Goal: Use online tool/utility: Utilize a website feature to perform a specific function

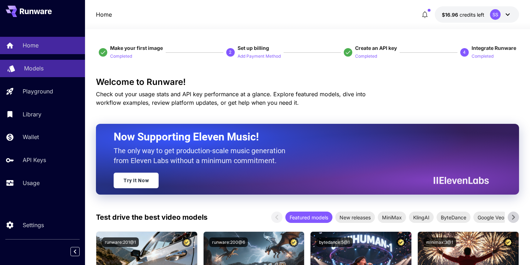
click at [44, 70] on div "Models" at bounding box center [51, 68] width 55 height 8
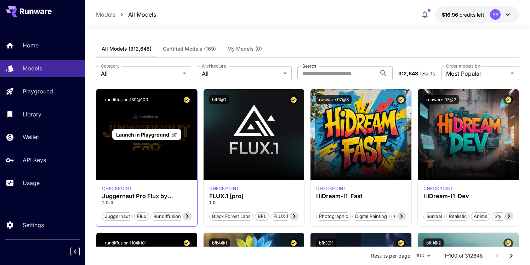
click at [148, 135] on span "Launch in Playground" at bounding box center [142, 135] width 53 height 6
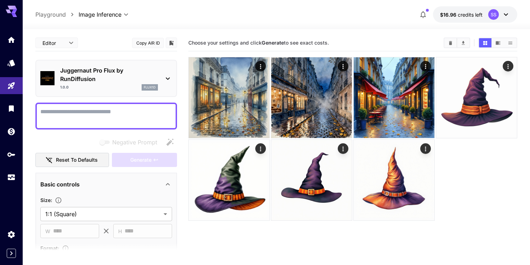
click at [113, 118] on textarea "Negative Prompt" at bounding box center [106, 116] width 132 height 17
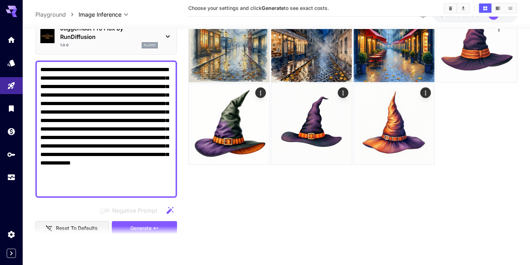
scroll to position [140, 0]
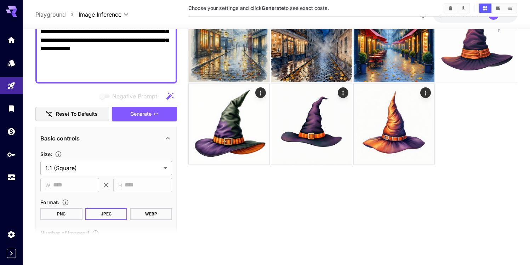
type textarea "**********"
click at [62, 218] on button "PNG" at bounding box center [61, 214] width 42 height 12
click at [112, 215] on button "JPEG" at bounding box center [106, 214] width 42 height 12
click at [165, 116] on button "Generate" at bounding box center [144, 114] width 65 height 15
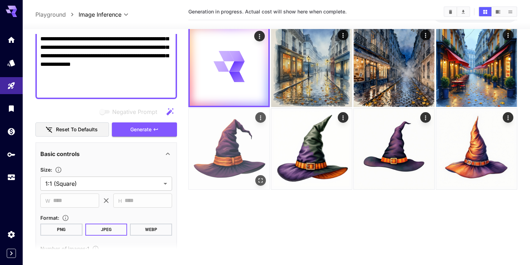
scroll to position [0, 0]
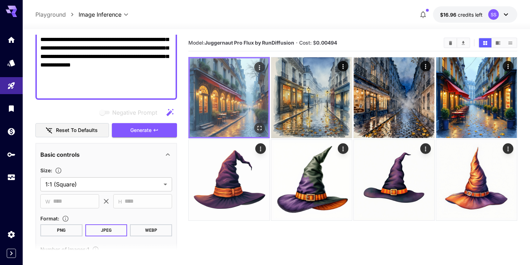
click at [257, 127] on icon "Open in fullscreen" at bounding box center [259, 128] width 4 height 4
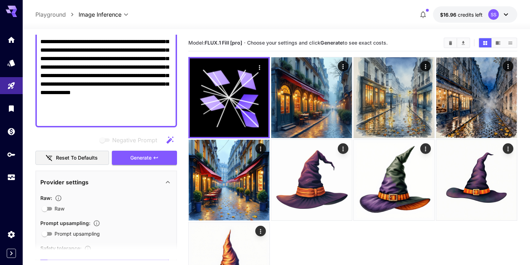
scroll to position [137, 0]
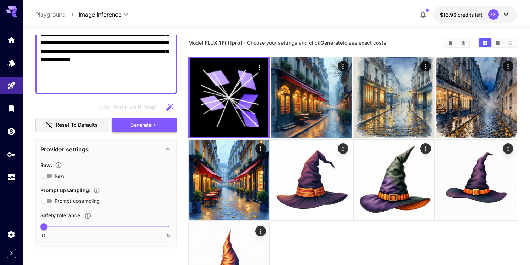
type textarea "**********"
click at [147, 129] on span "Generate" at bounding box center [140, 125] width 21 height 9
type input "**"
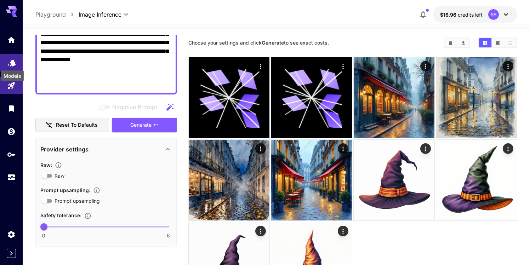
click at [10, 61] on icon "Models" at bounding box center [12, 60] width 8 height 8
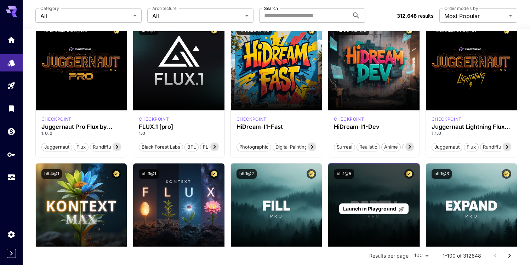
scroll to position [142, 0]
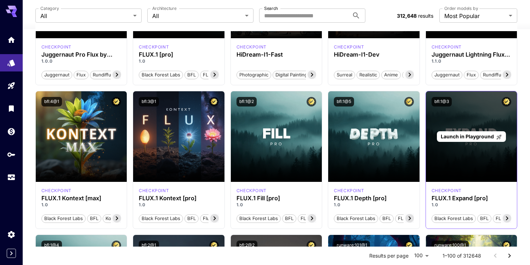
click at [469, 138] on span "Launch in Playground" at bounding box center [467, 136] width 53 height 6
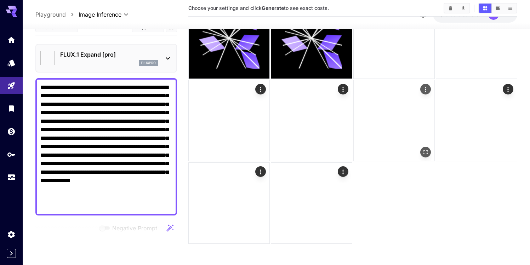
type input "***"
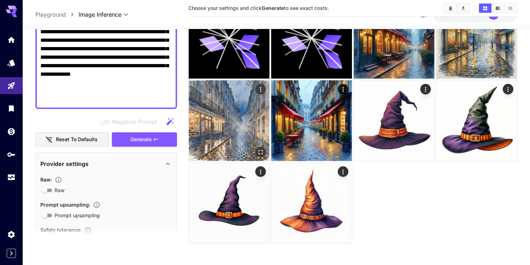
scroll to position [153, 0]
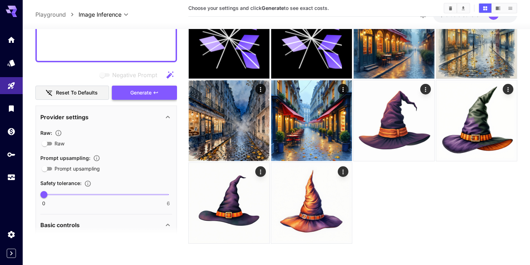
click at [150, 97] on button "Generate" at bounding box center [144, 92] width 65 height 15
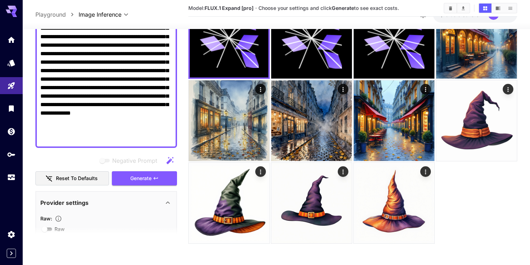
scroll to position [0, 0]
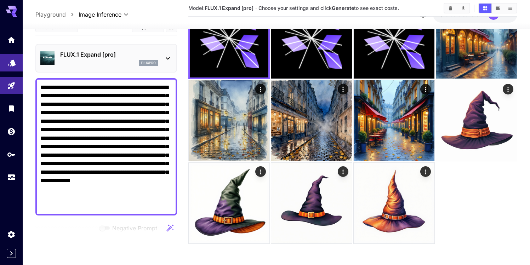
click at [7, 59] on link at bounding box center [11, 62] width 23 height 17
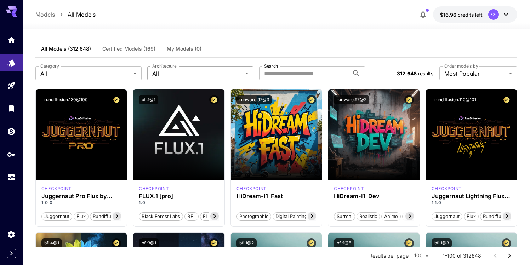
click at [177, 68] on div "Architecture All *** Architecture" at bounding box center [200, 73] width 106 height 14
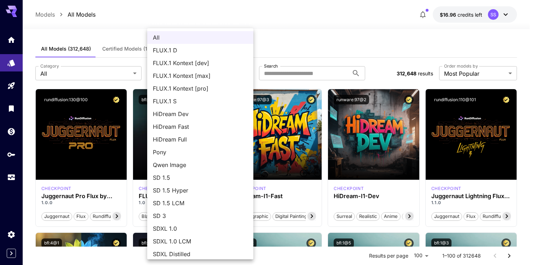
click at [291, 45] on div at bounding box center [267, 132] width 535 height 265
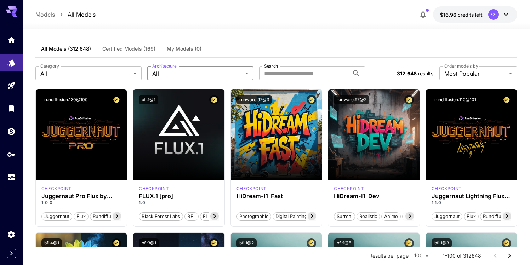
click at [45, 81] on div "**********" at bounding box center [276, 73] width 482 height 31
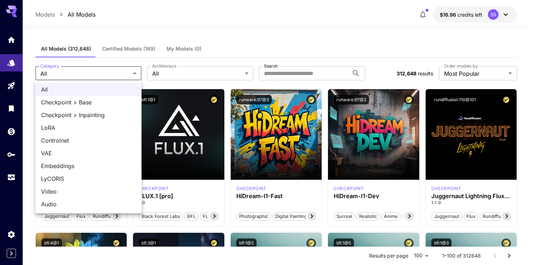
click at [103, 103] on span "Checkpoint > Base" at bounding box center [88, 102] width 95 height 8
type input "**********"
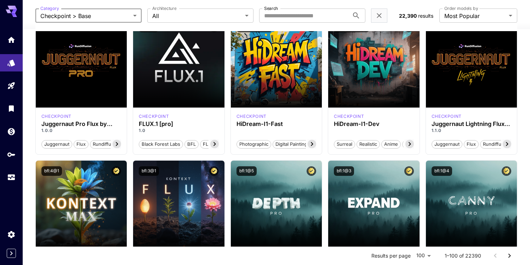
scroll to position [111, 0]
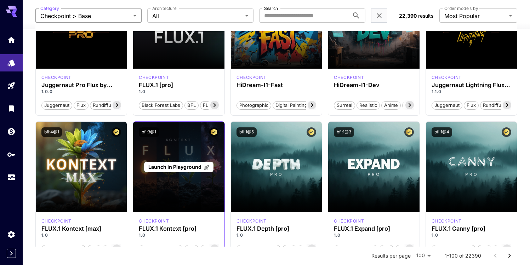
click at [173, 167] on span "Launch in Playground" at bounding box center [174, 167] width 53 height 6
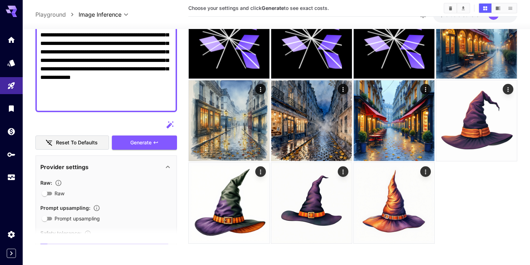
scroll to position [123, 0]
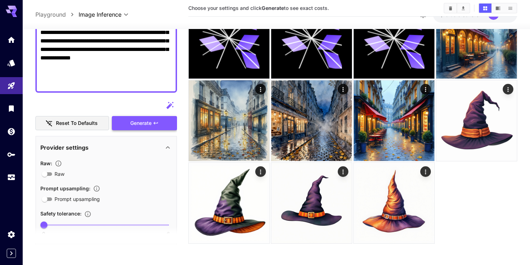
click at [149, 121] on span "Generate" at bounding box center [140, 123] width 21 height 9
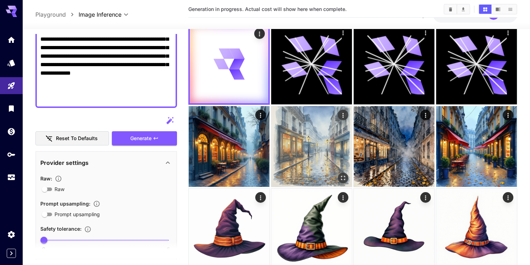
scroll to position [0, 0]
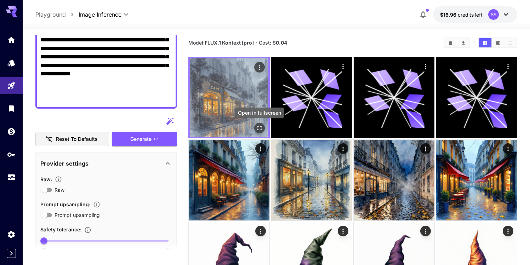
click at [257, 128] on icon "Open in fullscreen" at bounding box center [259, 128] width 7 height 7
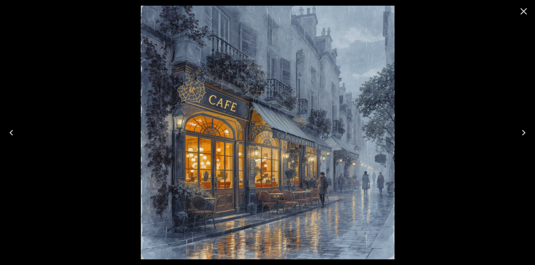
click at [525, 8] on icon "Close" at bounding box center [523, 11] width 11 height 11
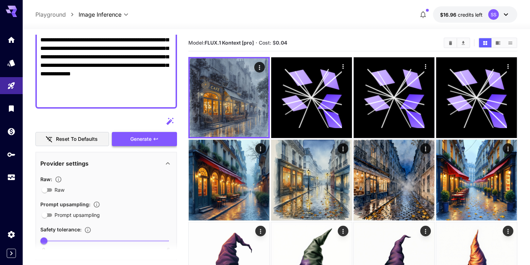
click at [137, 135] on span "Generate" at bounding box center [140, 139] width 21 height 9
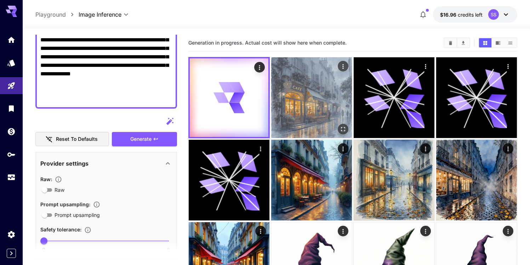
click at [286, 80] on img at bounding box center [311, 97] width 81 height 81
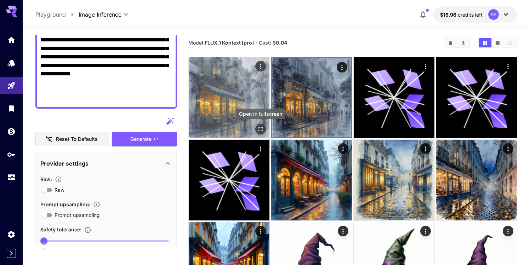
click at [258, 127] on icon "Open in fullscreen" at bounding box center [260, 129] width 4 height 4
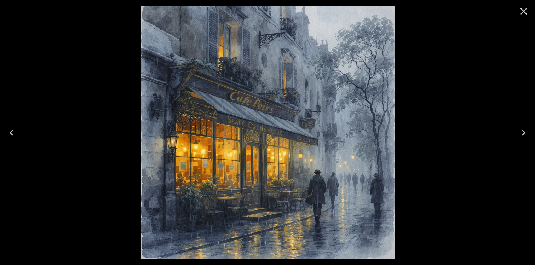
click at [523, 11] on icon "Close" at bounding box center [524, 11] width 7 height 7
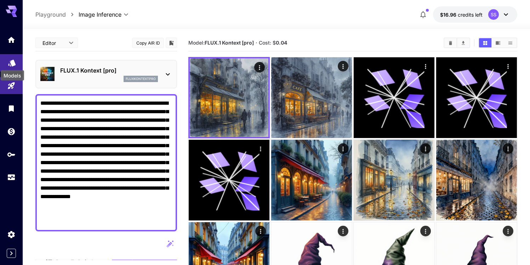
click at [12, 62] on icon "Models" at bounding box center [11, 60] width 7 height 7
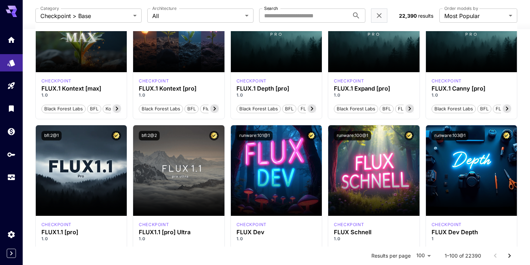
scroll to position [271, 0]
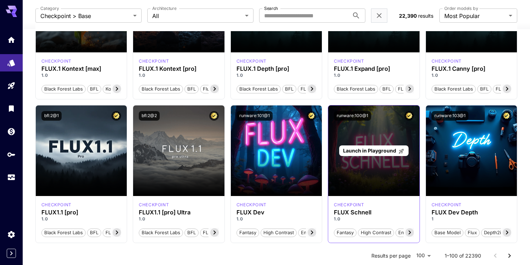
click at [375, 149] on span "Launch in Playground" at bounding box center [369, 151] width 53 height 6
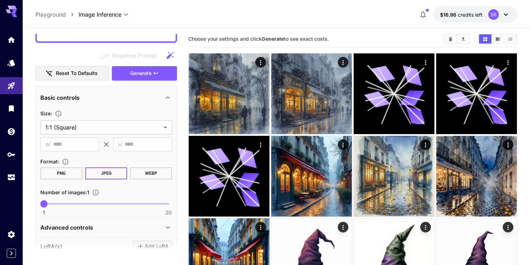
scroll to position [186, 0]
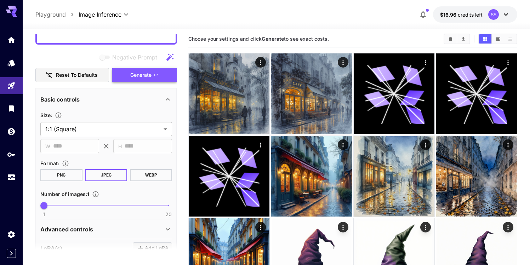
click at [150, 75] on span "Generate" at bounding box center [140, 75] width 21 height 9
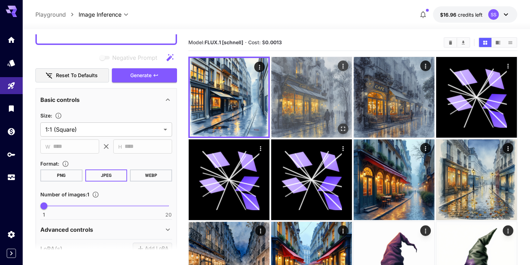
scroll to position [0, 0]
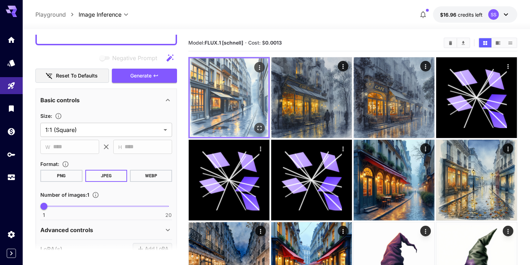
click at [247, 82] on img at bounding box center [229, 97] width 79 height 79
click at [260, 125] on icon "Open in fullscreen" at bounding box center [259, 128] width 7 height 7
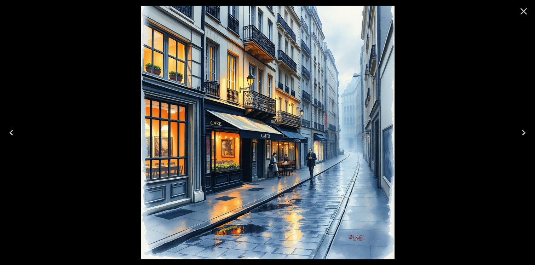
click at [519, 10] on icon "Close" at bounding box center [523, 11] width 11 height 11
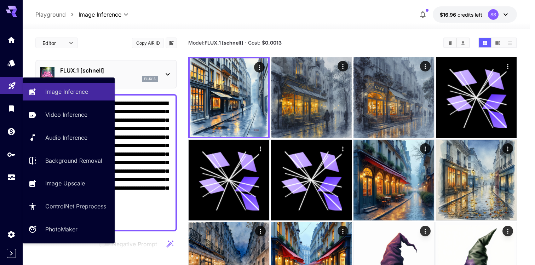
click at [12, 84] on icon "Playground" at bounding box center [11, 83] width 7 height 7
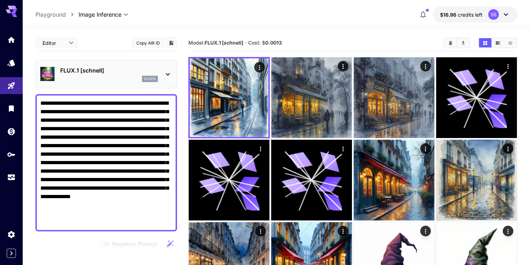
click at [104, 62] on div "FLUX.1 [schnell] flux1s" at bounding box center [106, 74] width 142 height 29
click at [15, 67] on link at bounding box center [11, 62] width 23 height 17
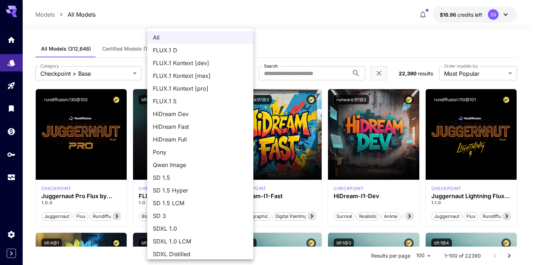
click at [322, 45] on div at bounding box center [267, 132] width 535 height 265
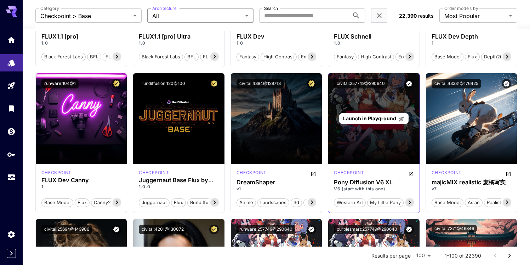
scroll to position [460, 0]
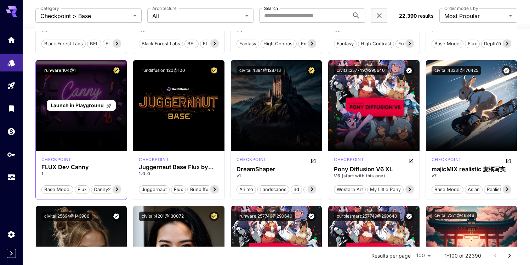
click at [76, 106] on span "Launch in Playground" at bounding box center [77, 105] width 53 height 6
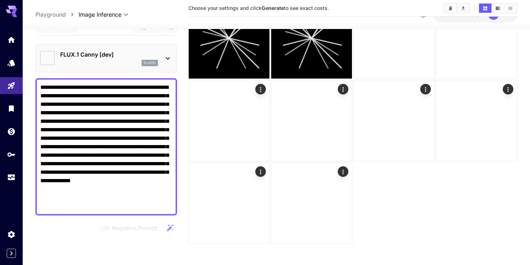
type input "*******"
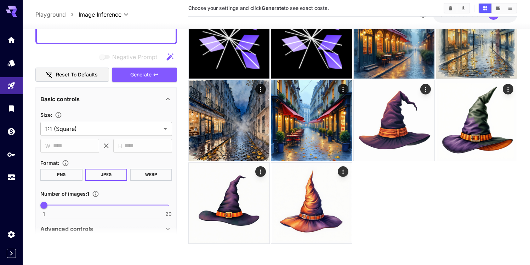
scroll to position [171, 0]
click at [150, 73] on span "Generate" at bounding box center [140, 74] width 21 height 9
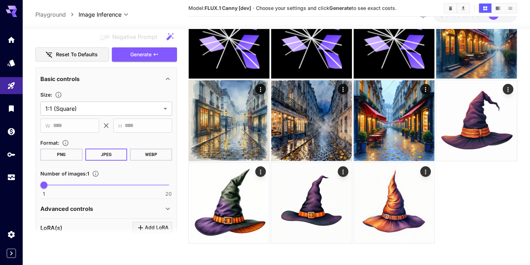
scroll to position [317, 0]
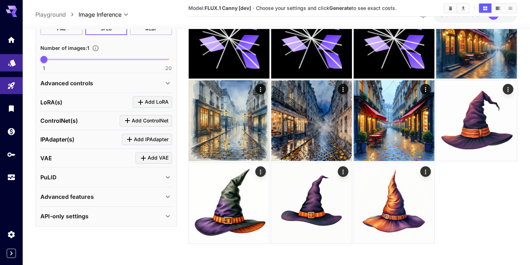
click at [19, 61] on link at bounding box center [11, 62] width 23 height 17
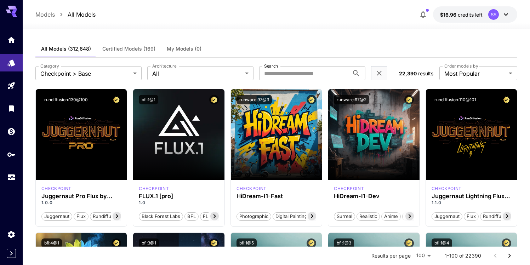
click at [134, 47] on span "Certified Models (169)" at bounding box center [128, 49] width 53 height 6
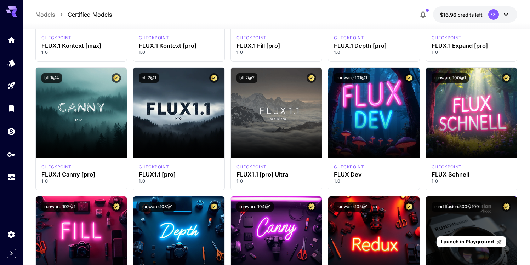
scroll to position [349, 0]
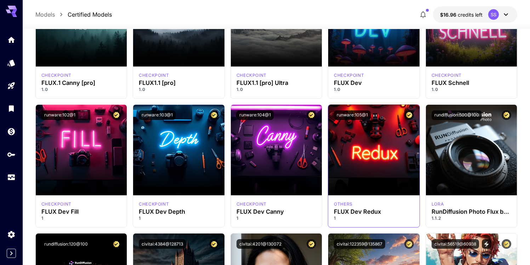
click at [369, 161] on section at bounding box center [373, 176] width 91 height 40
click at [372, 142] on img at bounding box center [373, 150] width 91 height 91
click at [379, 169] on section at bounding box center [373, 176] width 91 height 40
click at [337, 211] on h3 "FLUX Dev Redux" at bounding box center [374, 212] width 80 height 7
click at [400, 149] on img at bounding box center [373, 150] width 91 height 91
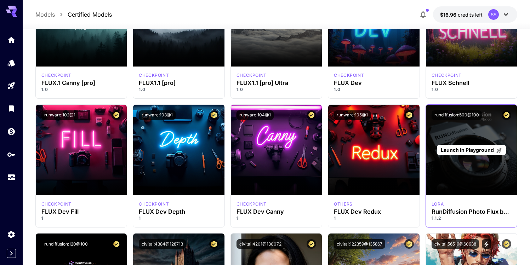
click at [472, 146] on p "Launch in Playground" at bounding box center [471, 149] width 61 height 7
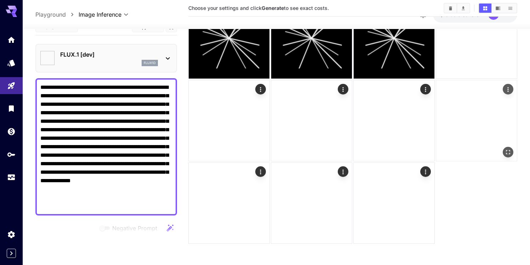
type input "**********"
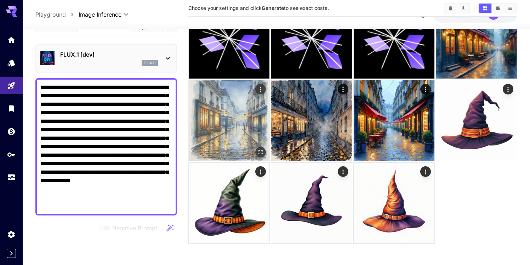
scroll to position [148, 0]
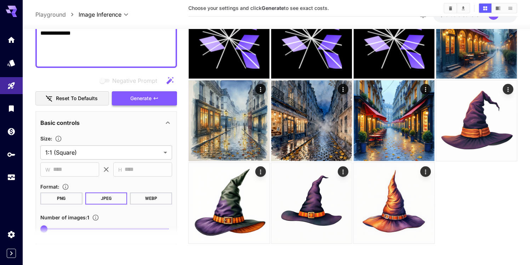
click at [157, 99] on icon "button" at bounding box center [156, 99] width 6 height 6
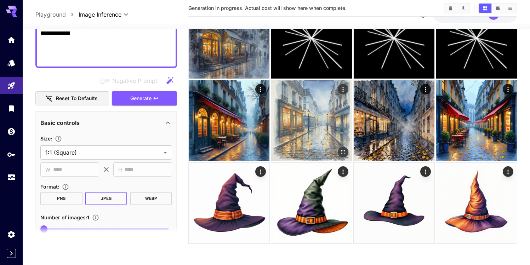
scroll to position [0, 0]
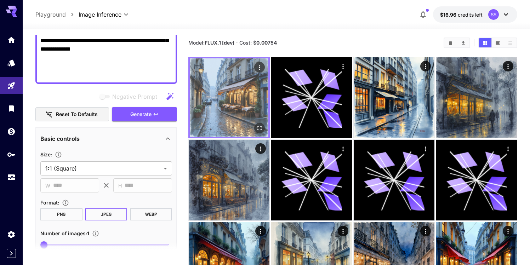
click at [263, 125] on icon "Open in fullscreen" at bounding box center [259, 128] width 7 height 7
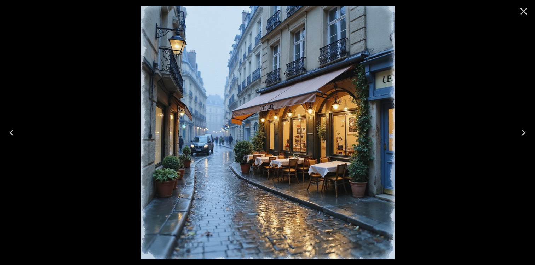
click at [522, 10] on icon "Close" at bounding box center [524, 11] width 7 height 7
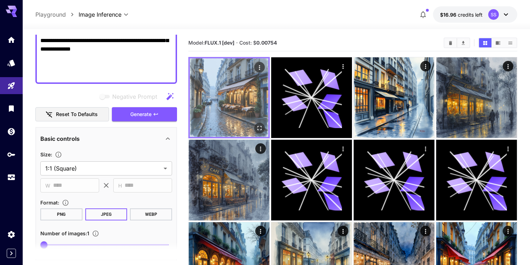
click at [231, 76] on img at bounding box center [229, 97] width 79 height 79
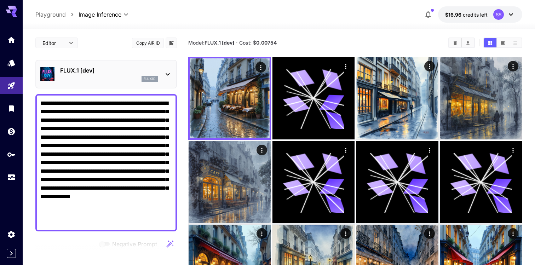
click at [69, 45] on body "**********" at bounding box center [267, 206] width 535 height 412
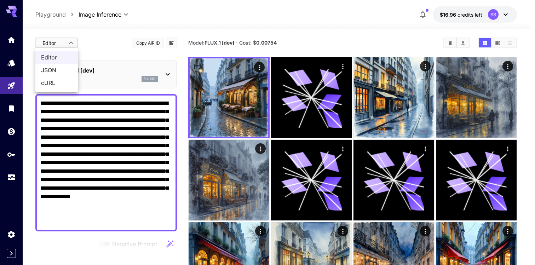
click at [52, 79] on span "cURL" at bounding box center [56, 83] width 31 height 8
type input "****"
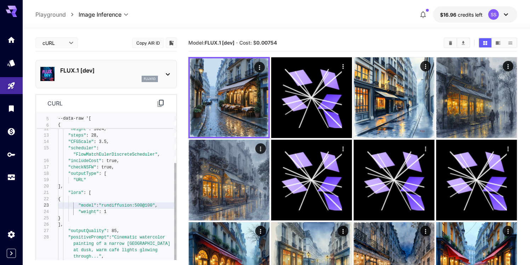
scroll to position [25, 0]
drag, startPoint x: 107, startPoint y: 206, endPoint x: 149, endPoint y: 206, distance: 42.1
click at [149, 206] on div ""outputFormat" : "JPEG" , "width" : 1024, "height" : 1024, "steps" : 28, "CFGSc…" at bounding box center [117, 168] width 118 height 236
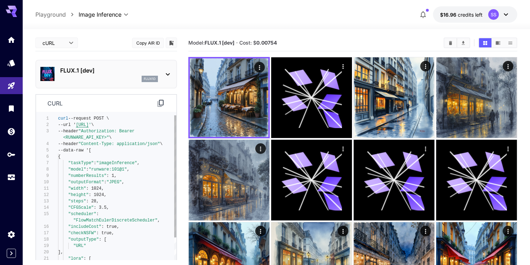
type textarea "**********"
drag, startPoint x: 93, startPoint y: 170, endPoint x: 127, endPoint y: 171, distance: 34.4
click at [127, 171] on div ""outputFormat" : "JPEG" , "width" : 1024, "height" : 1024, "steps" : 28, "CFGSc…" at bounding box center [117, 233] width 118 height 236
drag, startPoint x: 67, startPoint y: 71, endPoint x: 59, endPoint y: 71, distance: 7.4
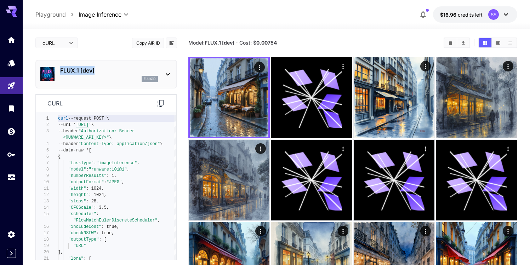
click at [59, 71] on div "FLUX.1 [dev] flux1d" at bounding box center [106, 74] width 132 height 22
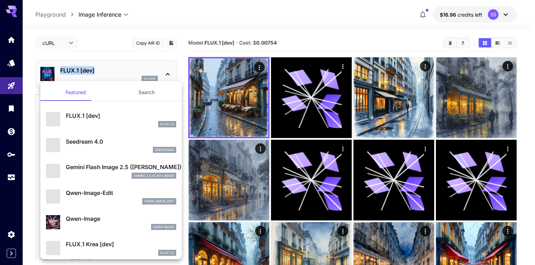
copy p "FLUX.1 [dev]"
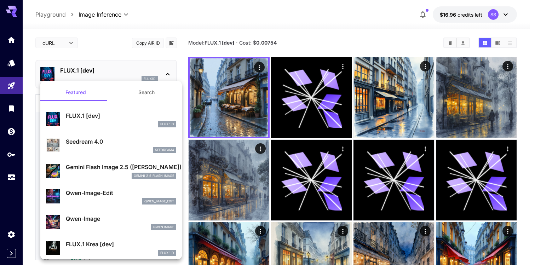
click at [231, 26] on div at bounding box center [267, 132] width 535 height 265
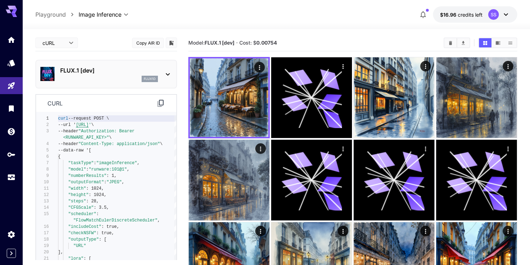
click at [50, 44] on body "**********" at bounding box center [265, 203] width 530 height 407
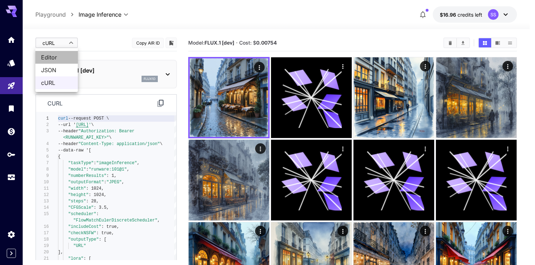
click at [53, 56] on span "Editor" at bounding box center [56, 57] width 31 height 8
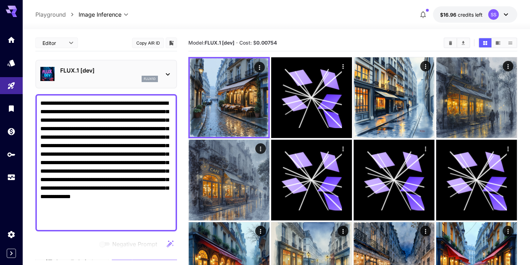
click at [63, 43] on body "**********" at bounding box center [265, 203] width 530 height 407
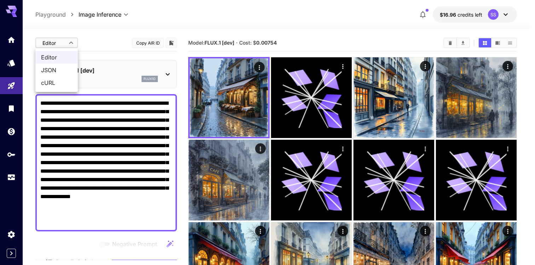
click at [51, 79] on span "cURL" at bounding box center [56, 83] width 31 height 8
type input "****"
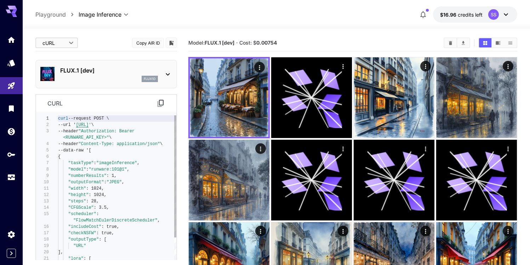
scroll to position [51, 0]
drag, startPoint x: 94, startPoint y: 169, endPoint x: 126, endPoint y: 169, distance: 32.6
click at [126, 169] on div "curl --request POST \ --url ' https://api.runware.ai/v1 ' \ --header "Authoriza…" at bounding box center [117, 233] width 118 height 236
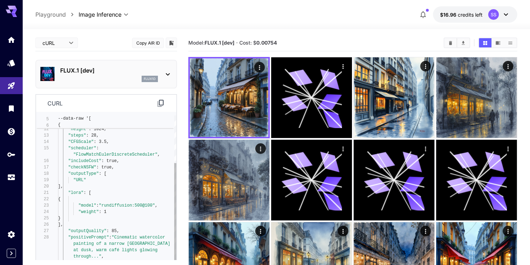
type textarea "**********"
drag, startPoint x: 103, startPoint y: 206, endPoint x: 154, endPoint y: 207, distance: 51.0
click at [154, 207] on div ""outputFormat" : "JPEG" , "width" : 1024, "height" : 1024, "steps" : 28, "CFGSc…" at bounding box center [117, 168] width 118 height 236
